Goal: Task Accomplishment & Management: Manage account settings

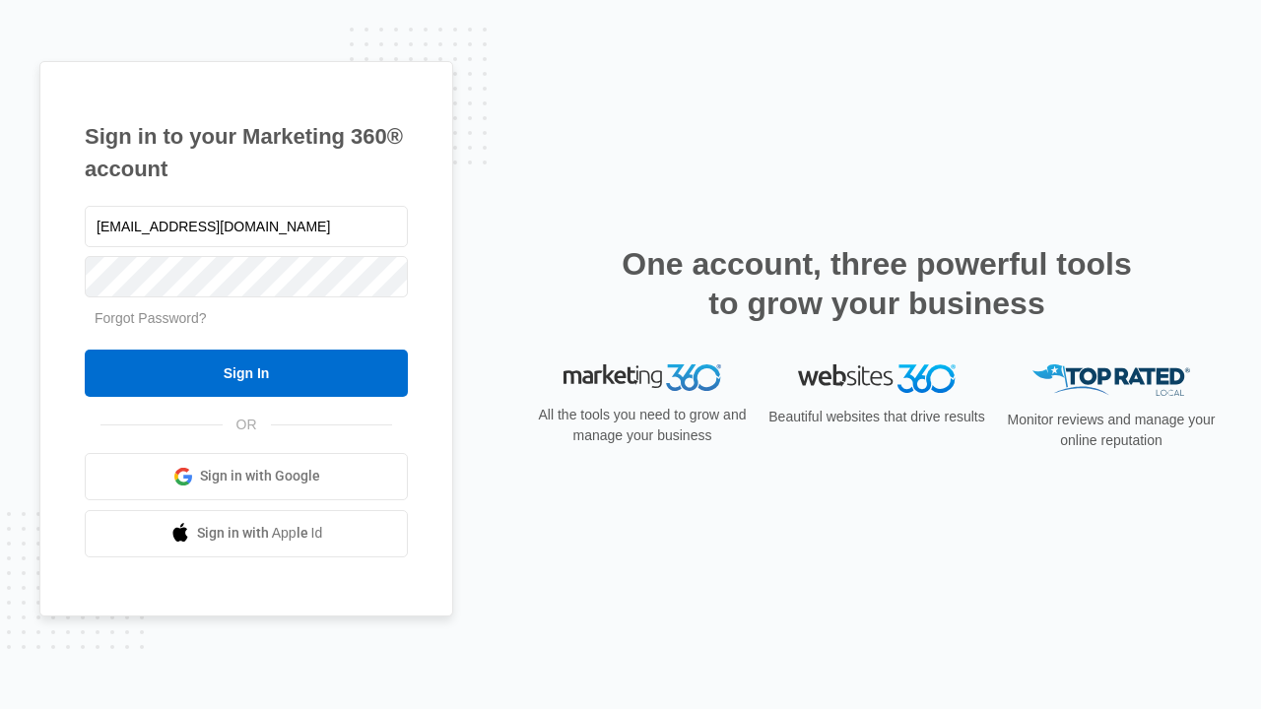
type input "dankie614@gmail.com"
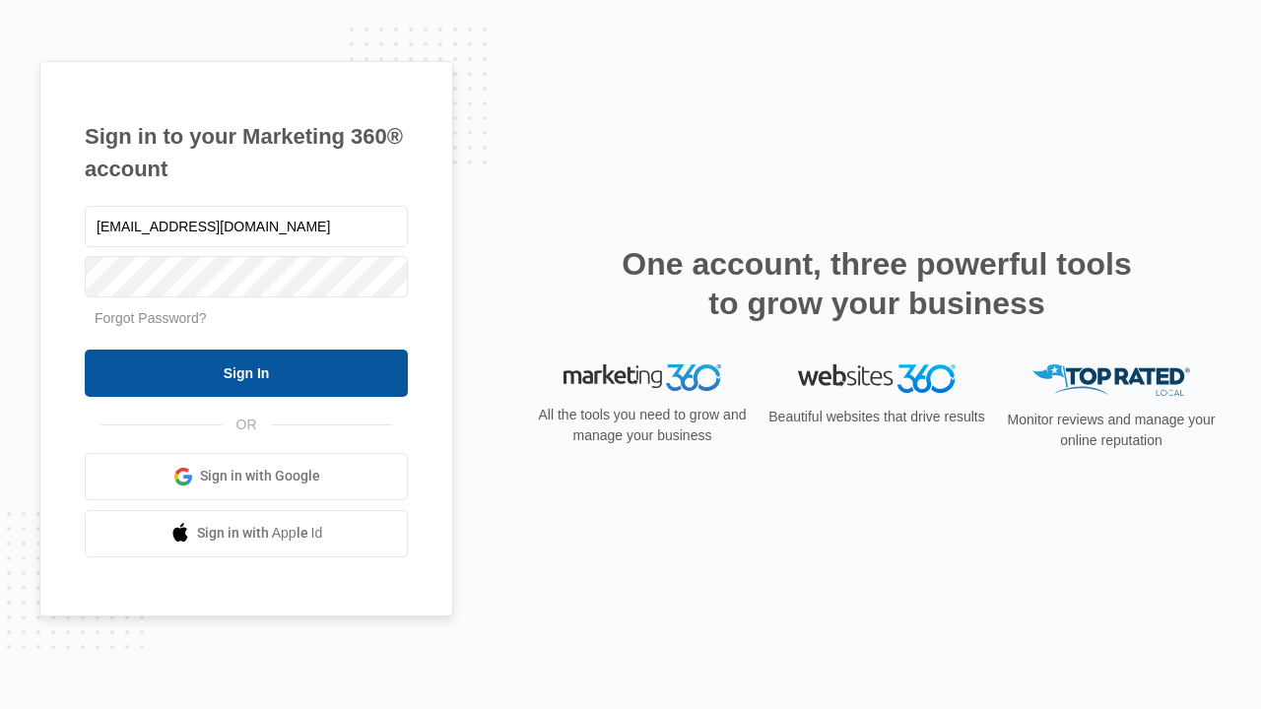
click at [246, 372] on input "Sign In" at bounding box center [246, 373] width 323 height 47
